Goal: Information Seeking & Learning: Learn about a topic

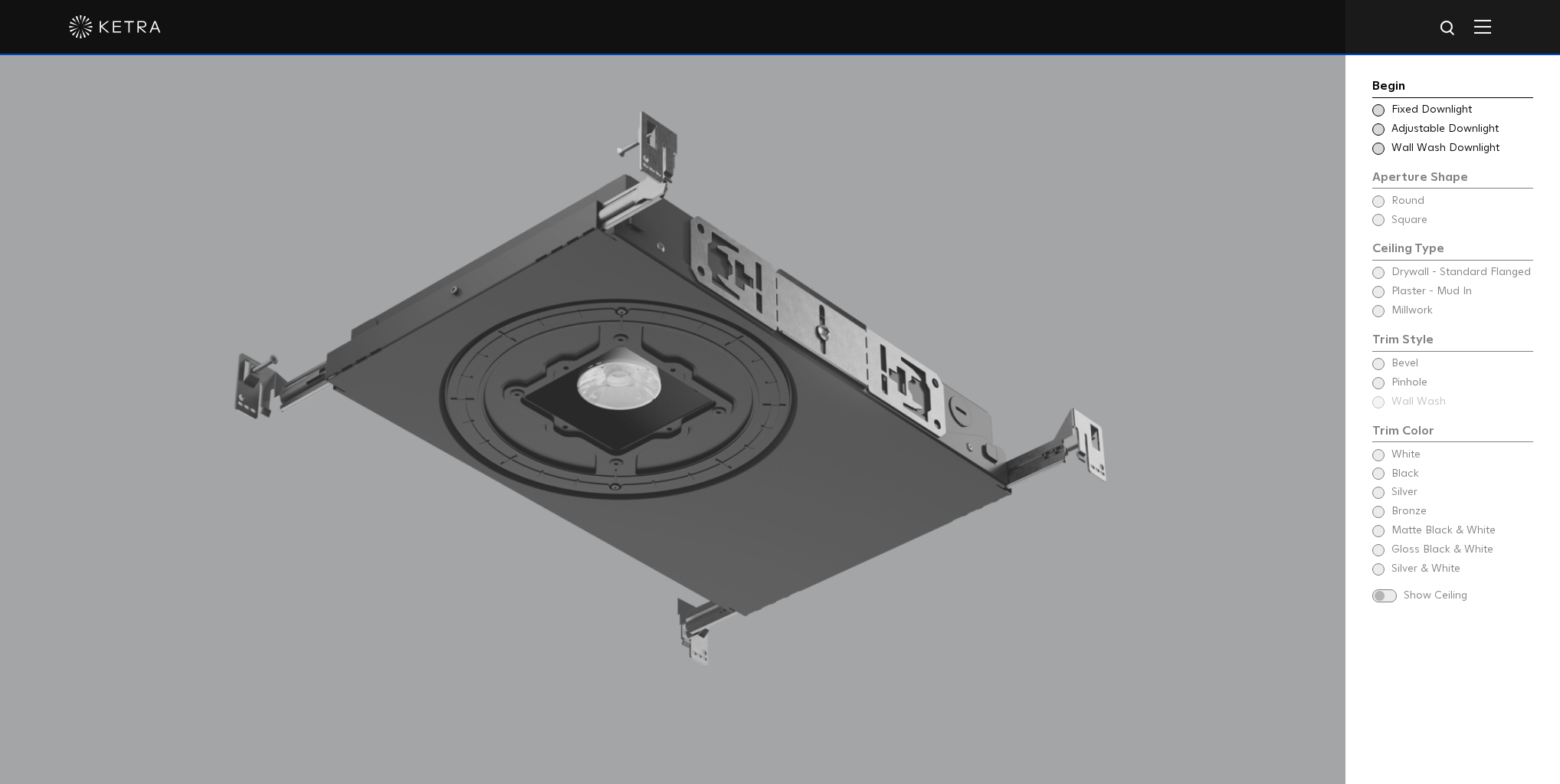
scroll to position [1593, 0]
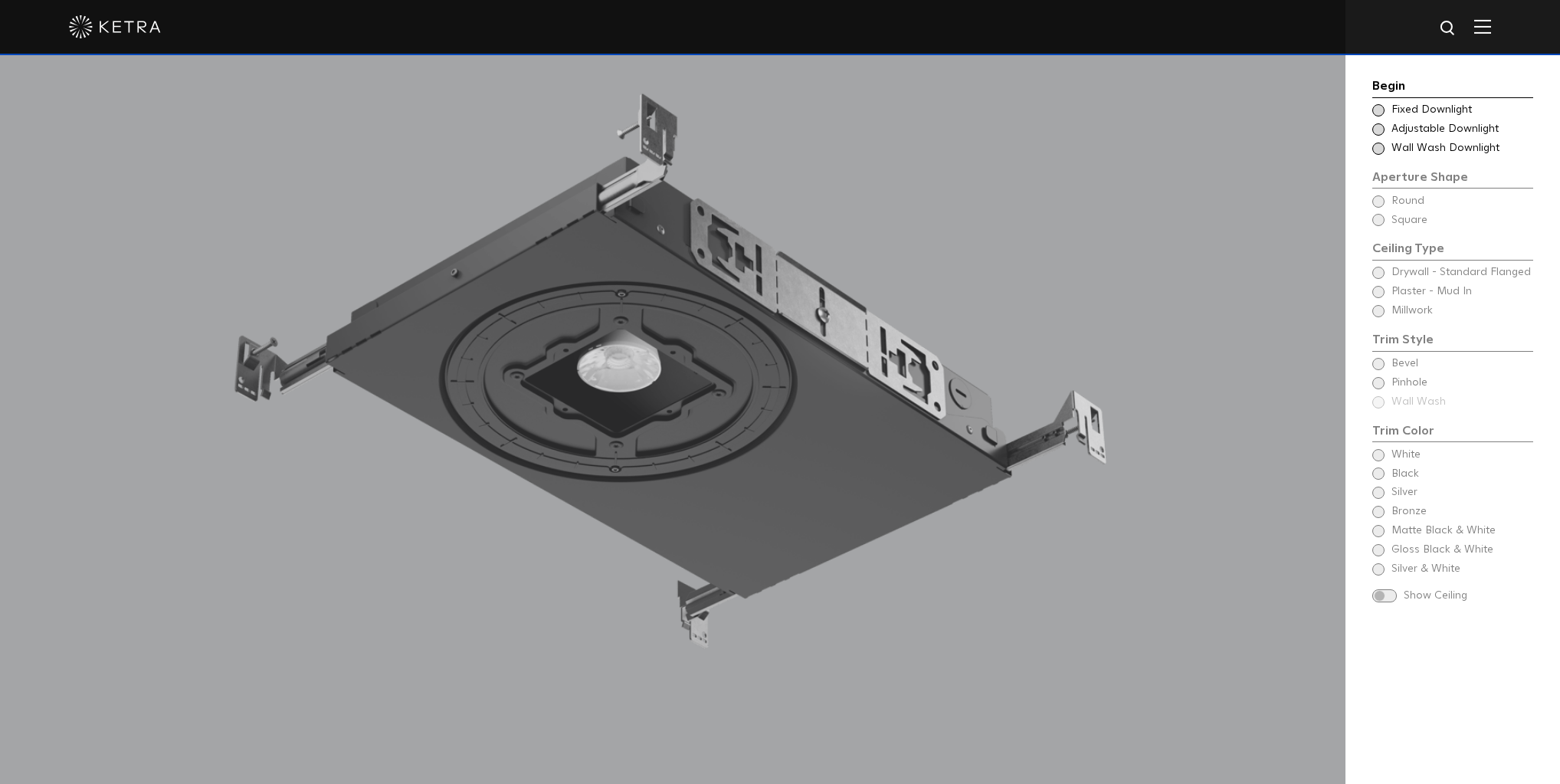
click at [1377, 132] on span at bounding box center [1378, 129] width 13 height 13
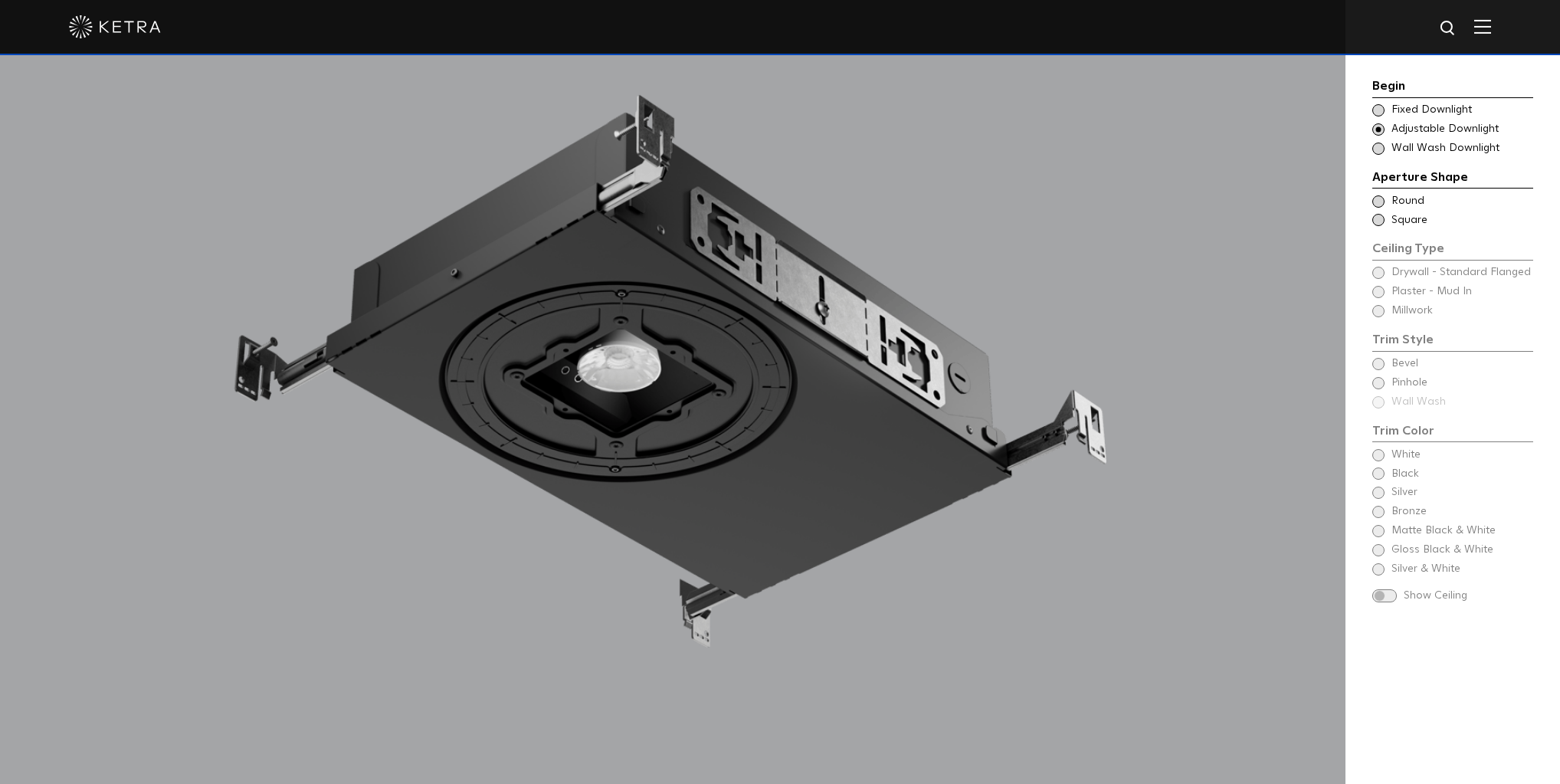
click at [1382, 201] on span at bounding box center [1378, 201] width 13 height 13
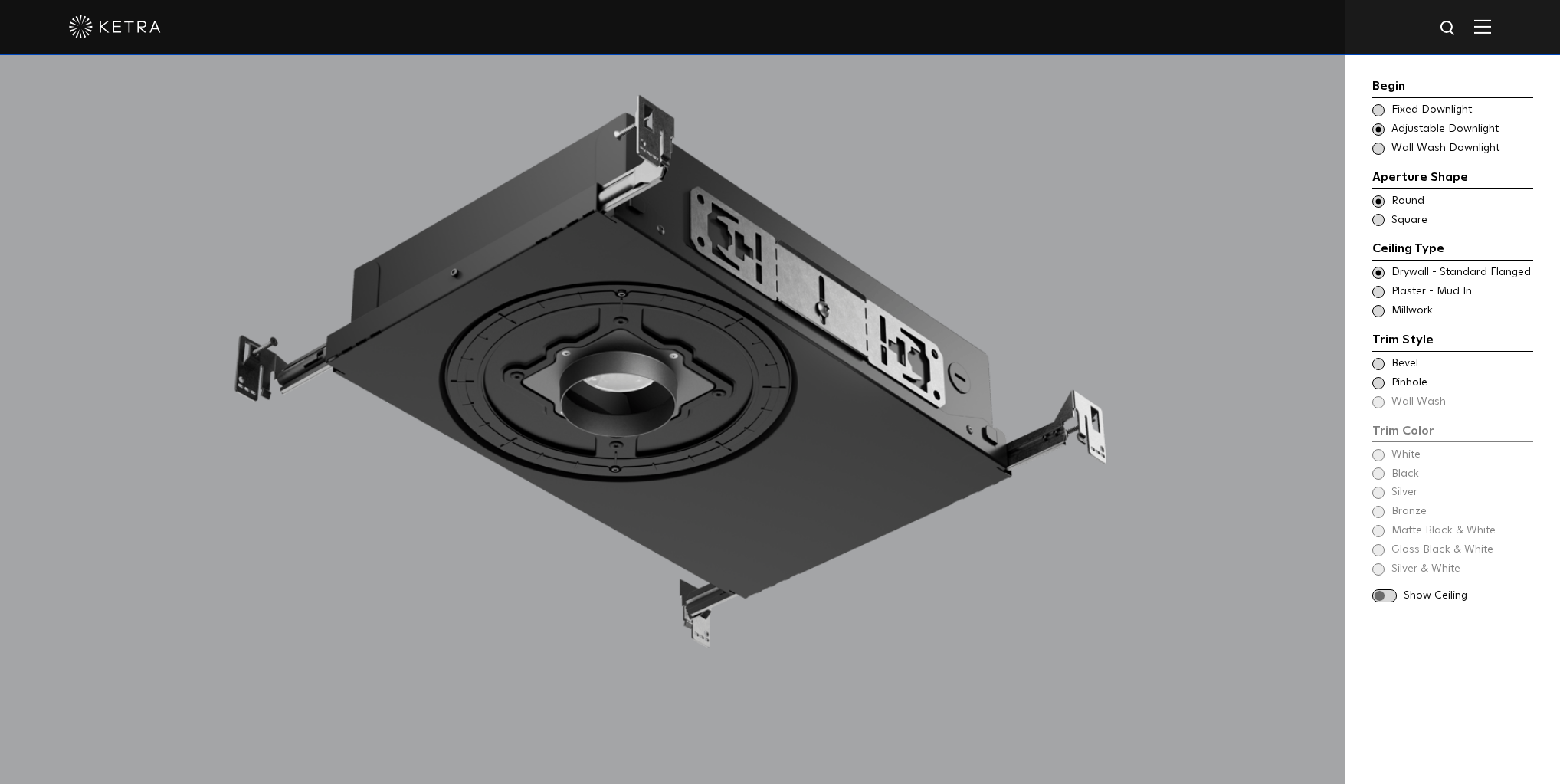
click at [1380, 293] on span at bounding box center [1378, 292] width 13 height 13
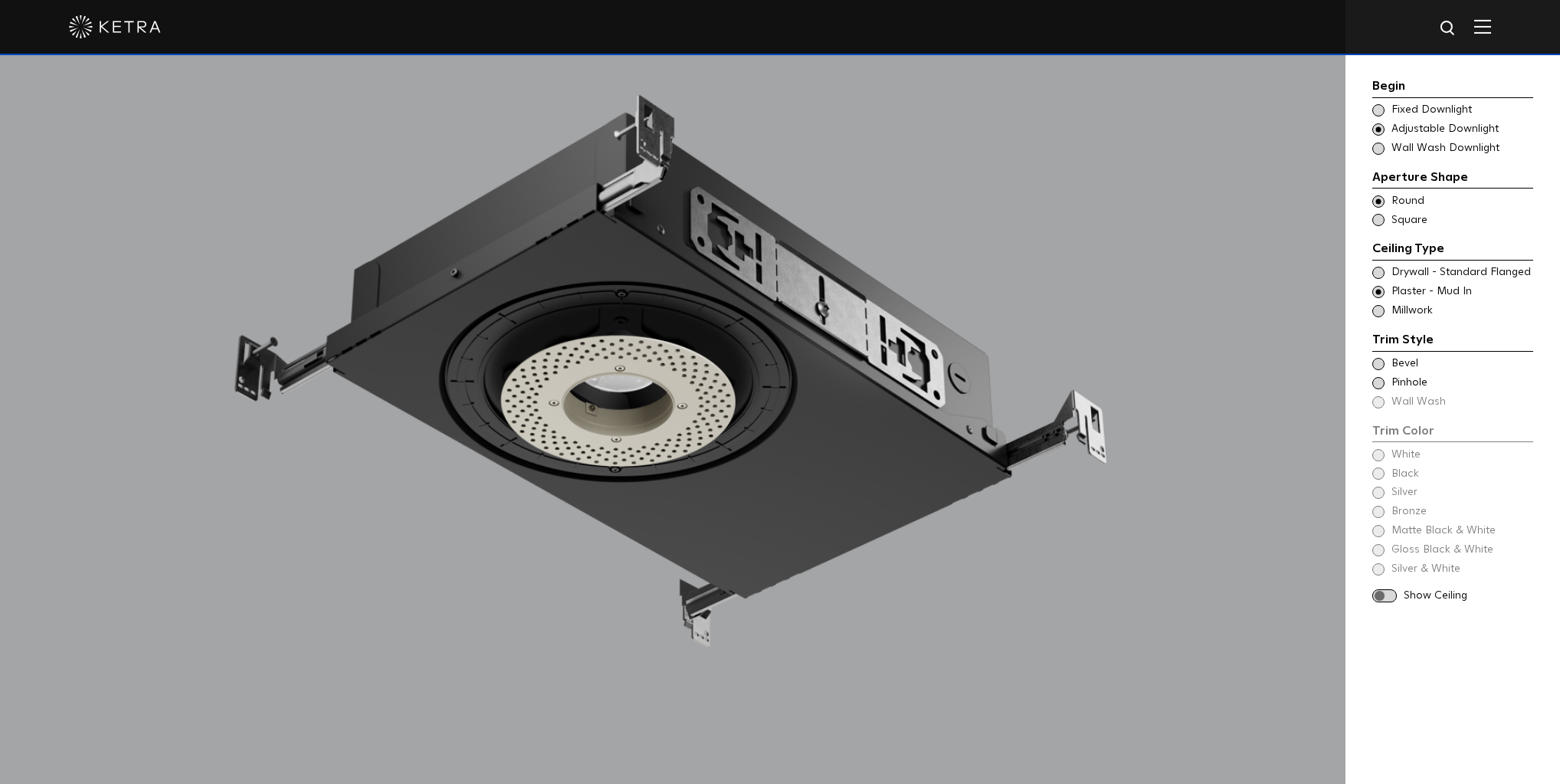
click at [1377, 367] on span at bounding box center [1378, 363] width 13 height 13
click at [1374, 457] on span at bounding box center [1378, 454] width 13 height 13
click at [1376, 560] on span at bounding box center [1384, 557] width 24 height 13
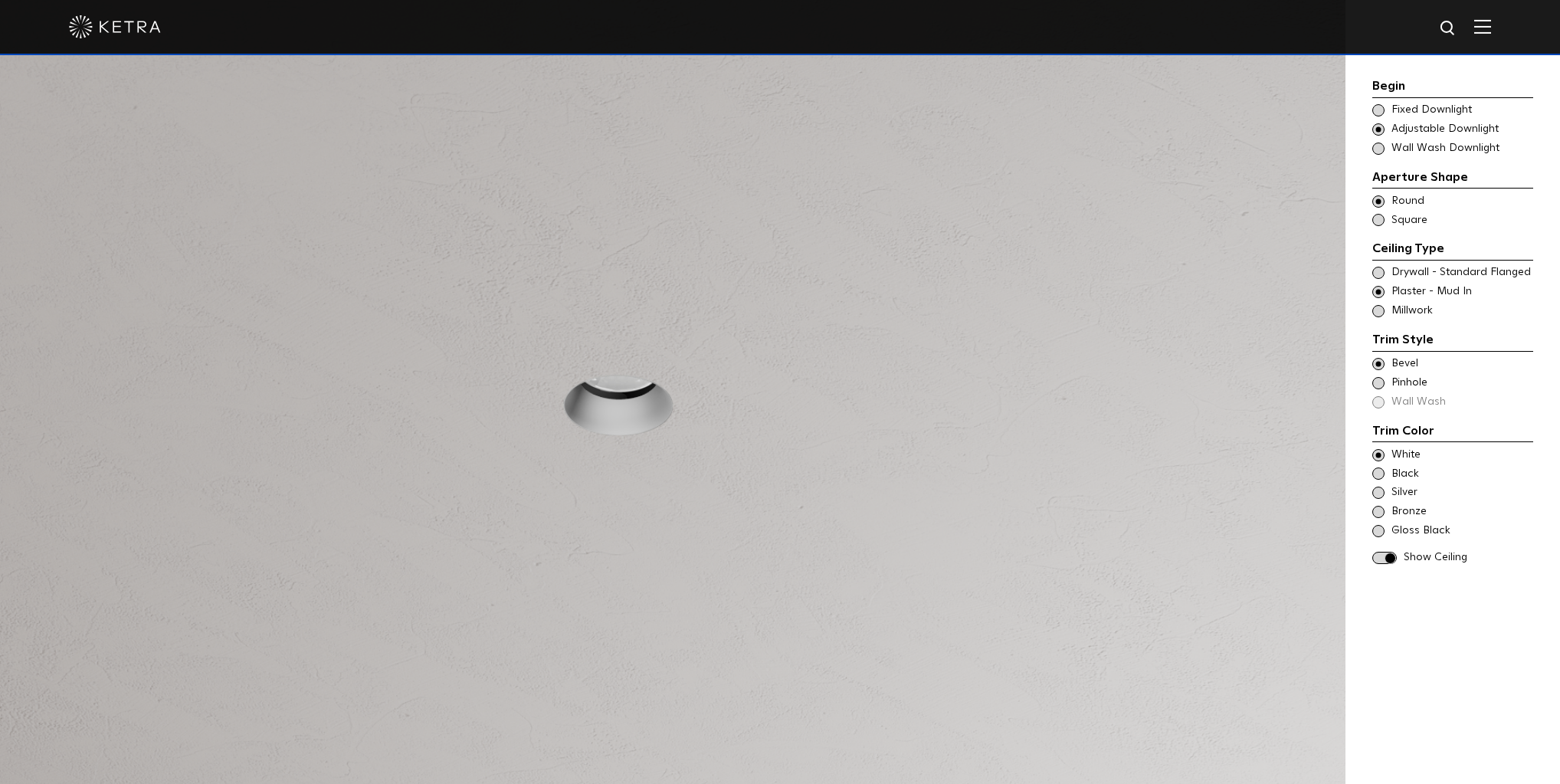
click at [1389, 559] on span at bounding box center [1384, 557] width 24 height 13
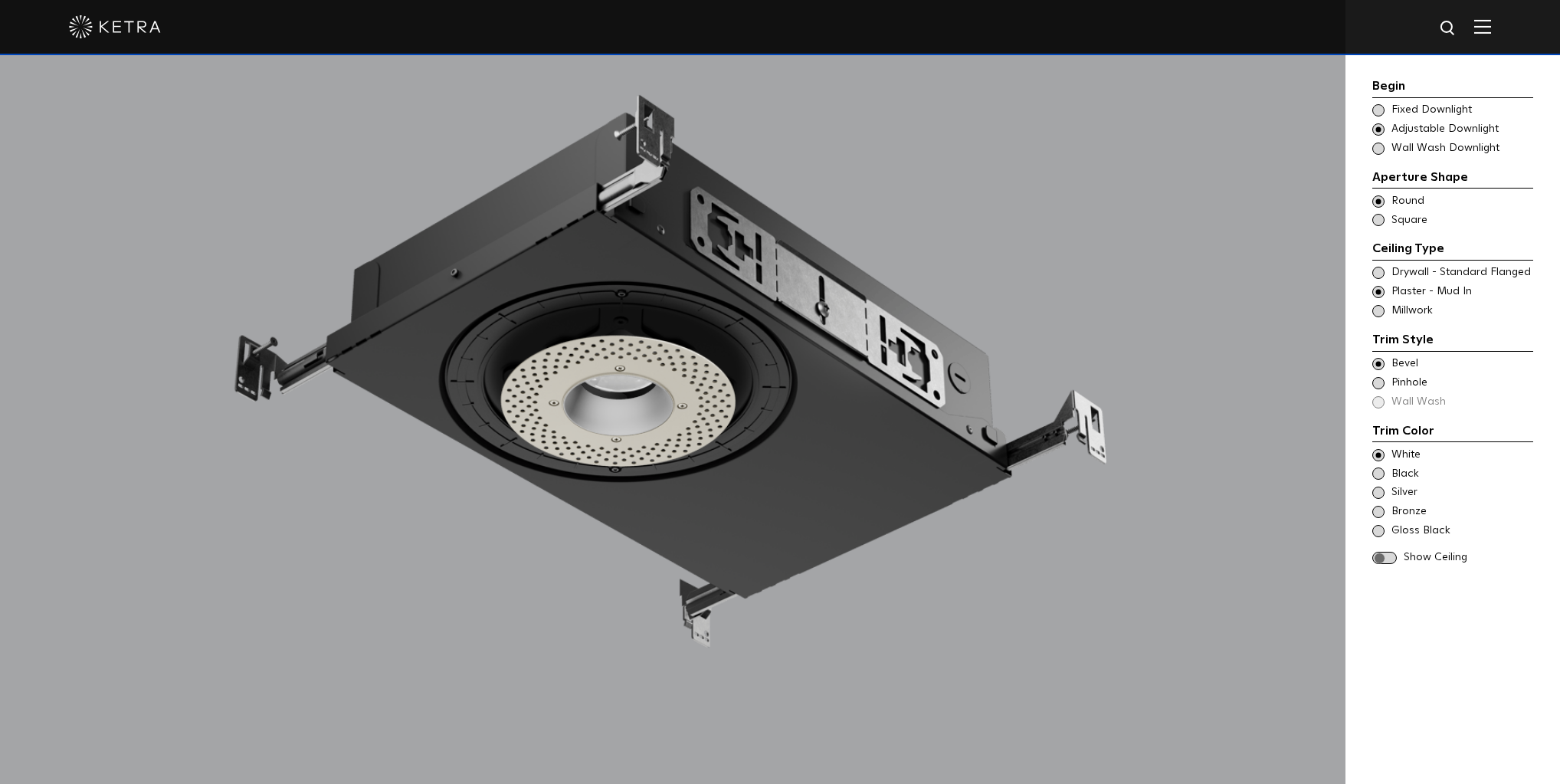
click at [1380, 474] on span at bounding box center [1378, 473] width 13 height 13
click at [1378, 314] on span at bounding box center [1378, 311] width 13 height 13
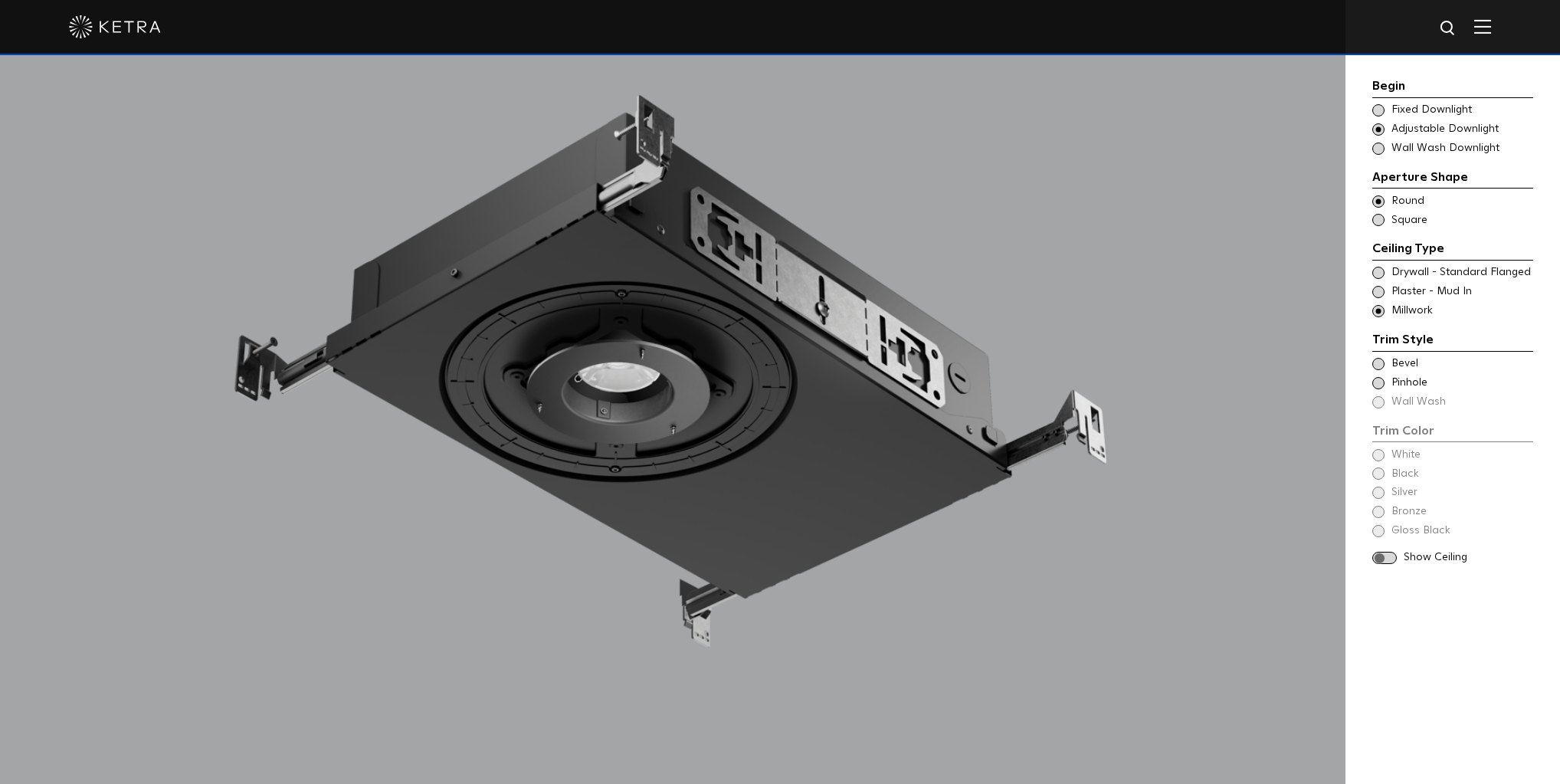
click at [1379, 559] on span at bounding box center [1384, 557] width 24 height 13
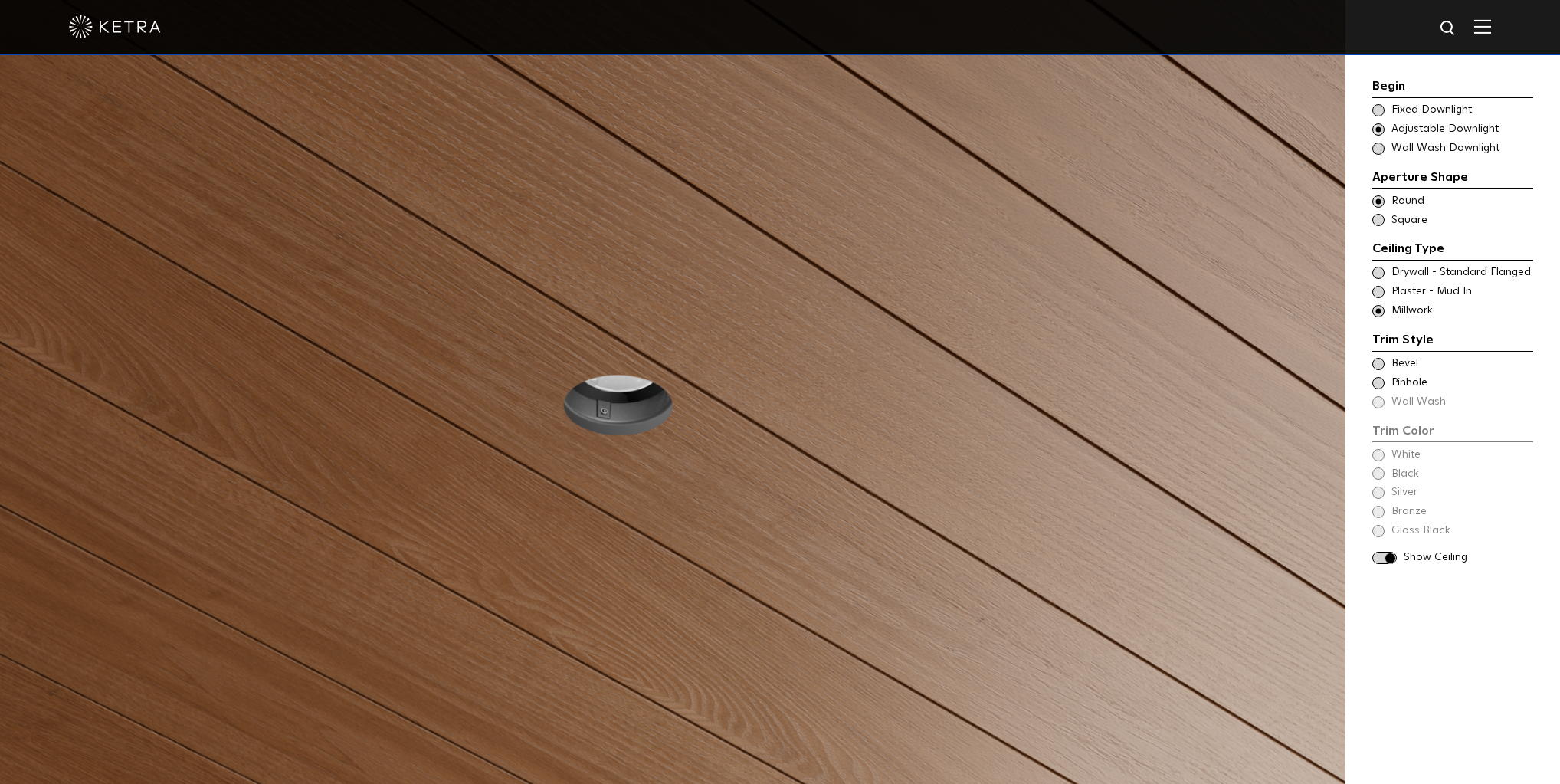
click at [1387, 557] on span at bounding box center [1384, 557] width 24 height 13
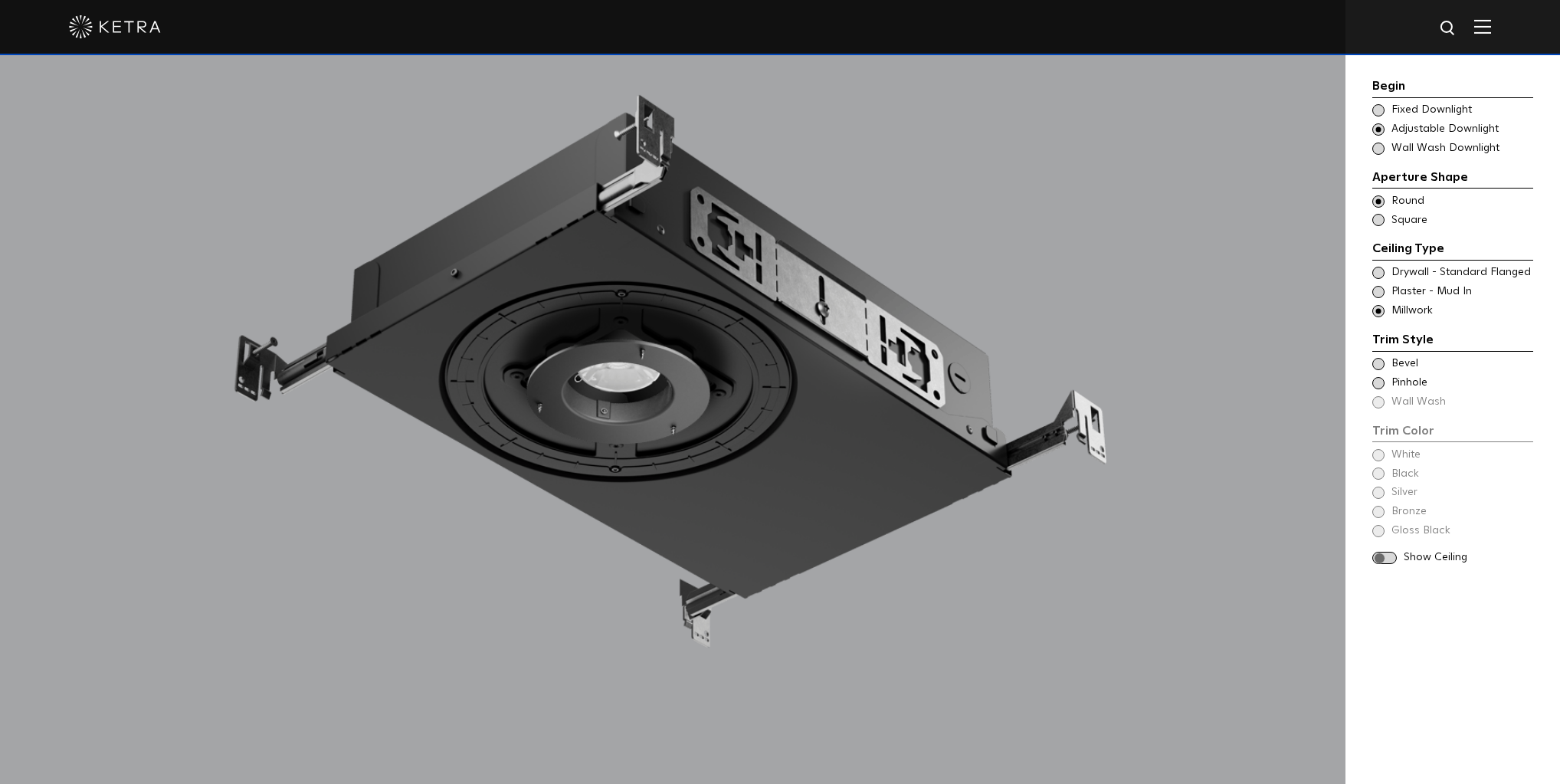
click at [1376, 558] on span at bounding box center [1384, 557] width 24 height 13
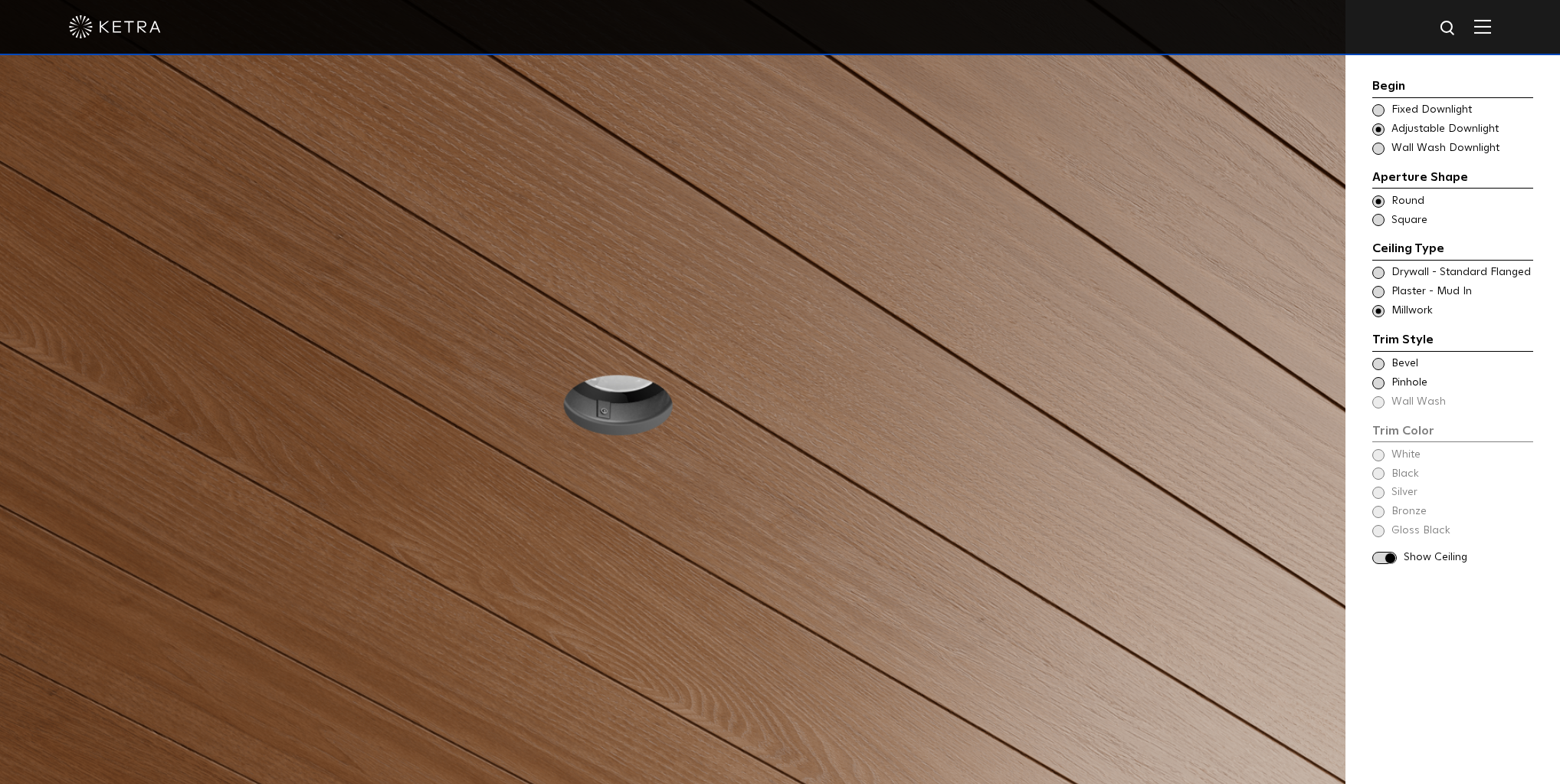
click at [1397, 365] on span "Bevel" at bounding box center [1461, 364] width 140 height 15
click at [1412, 291] on span "Plaster - Mud In" at bounding box center [1461, 292] width 140 height 15
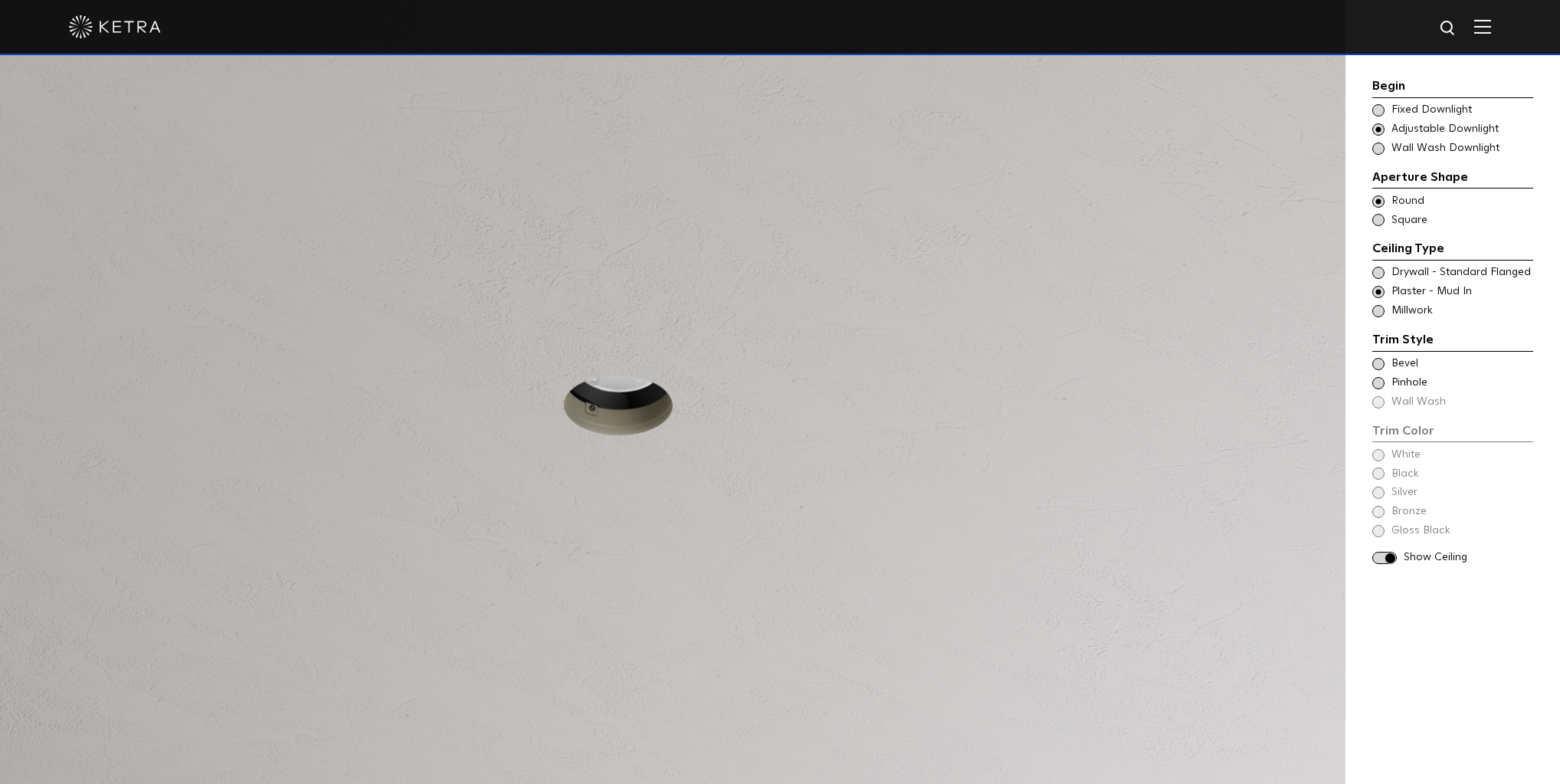
click at [1407, 276] on span "Drywall - Standard Flanged" at bounding box center [1461, 272] width 140 height 15
click at [1397, 368] on span "Bevel" at bounding box center [1461, 364] width 140 height 15
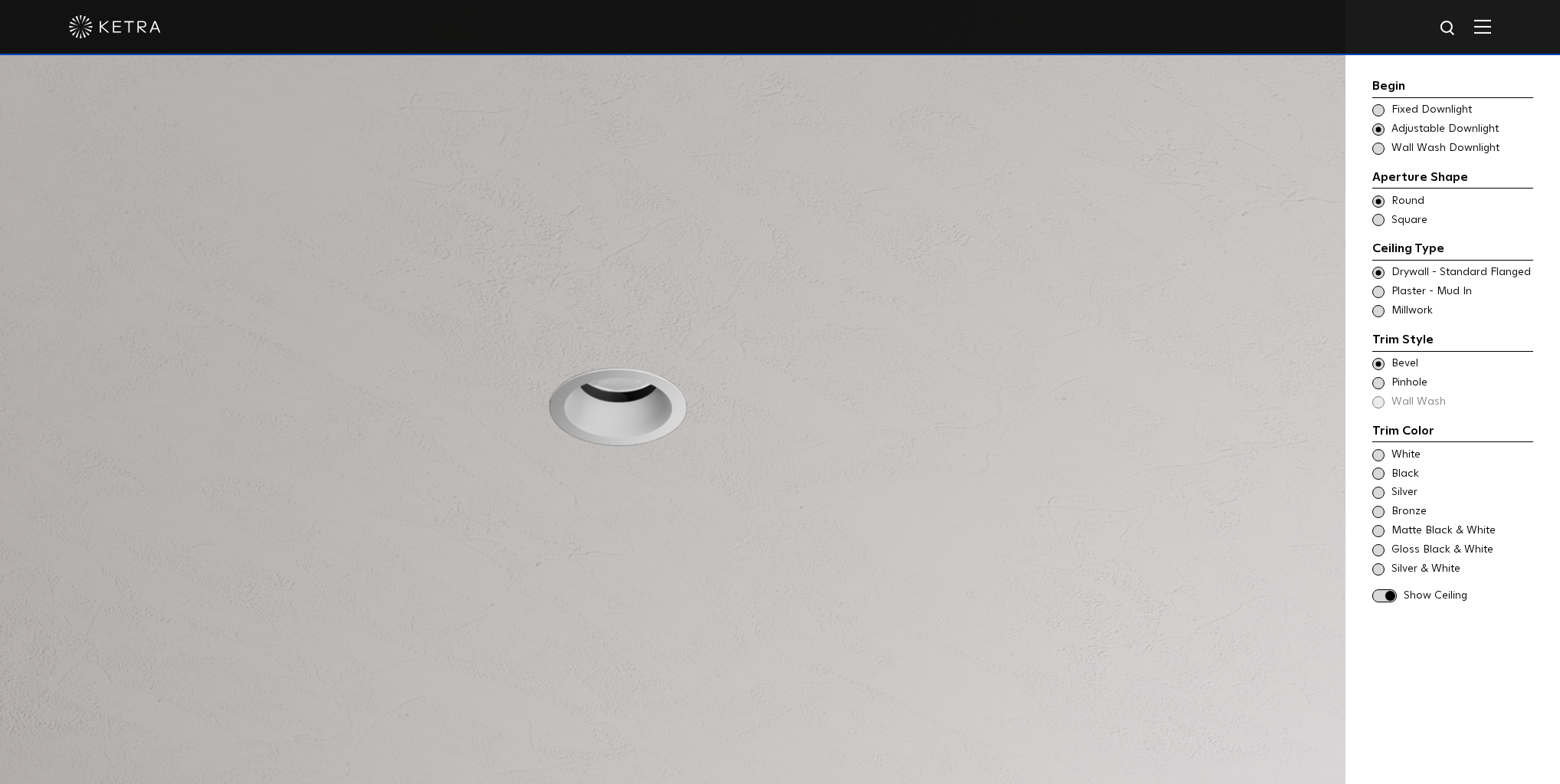
click at [1391, 593] on span at bounding box center [1384, 595] width 24 height 13
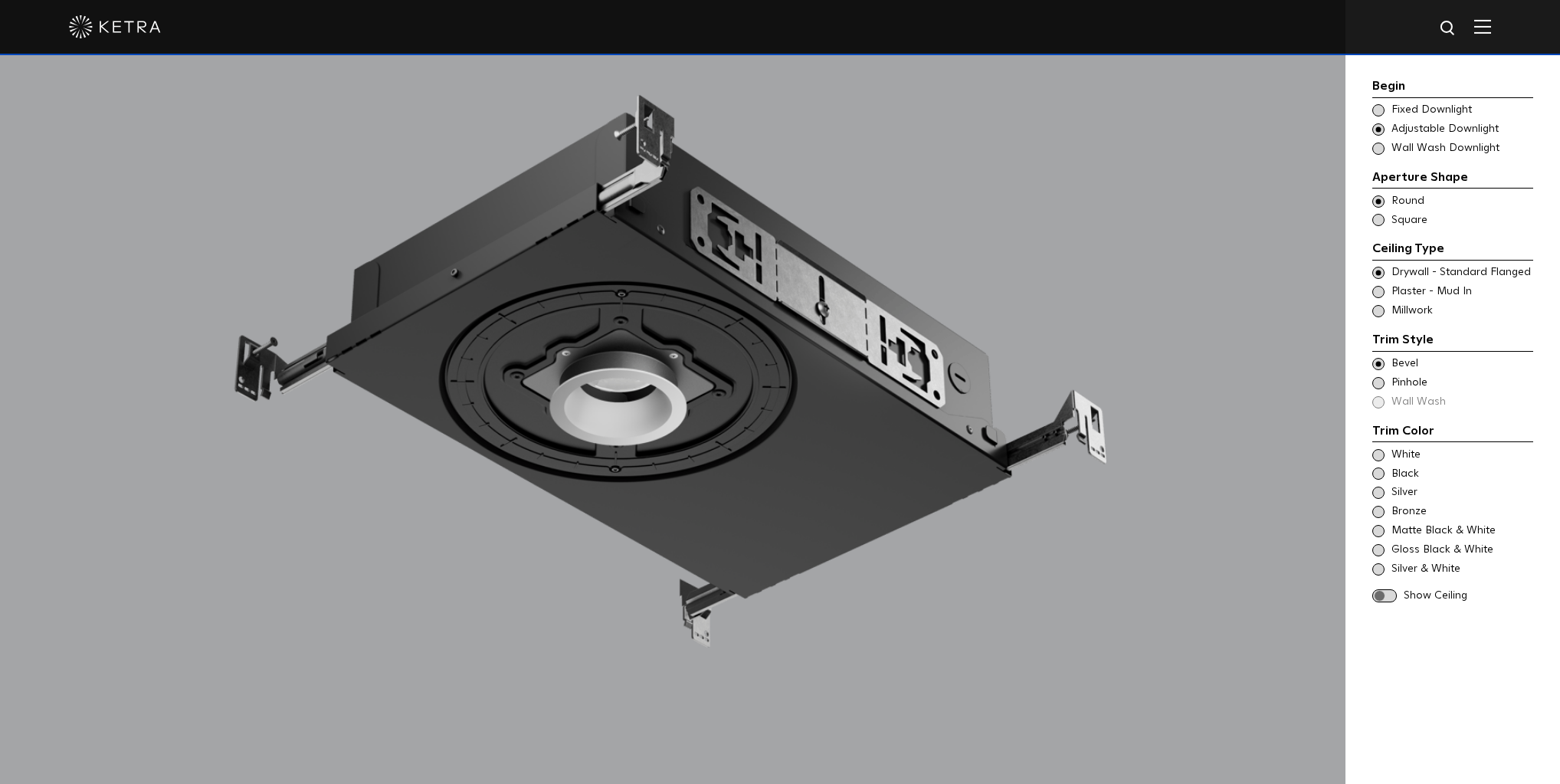
click at [1381, 107] on span at bounding box center [1378, 110] width 13 height 13
